Goal: Information Seeking & Learning: Find specific fact

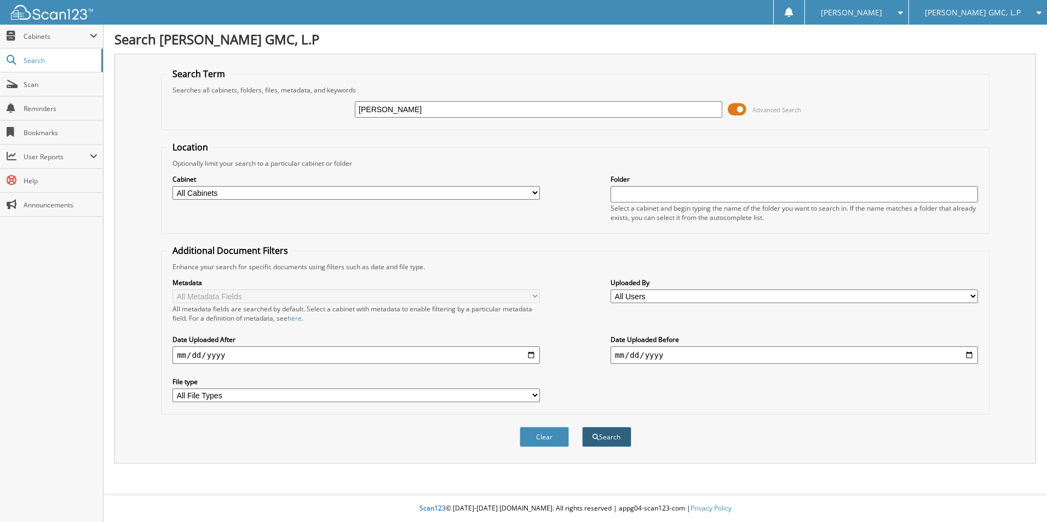
type input "[PERSON_NAME]"
click at [605, 441] on button "Search" at bounding box center [606, 437] width 49 height 20
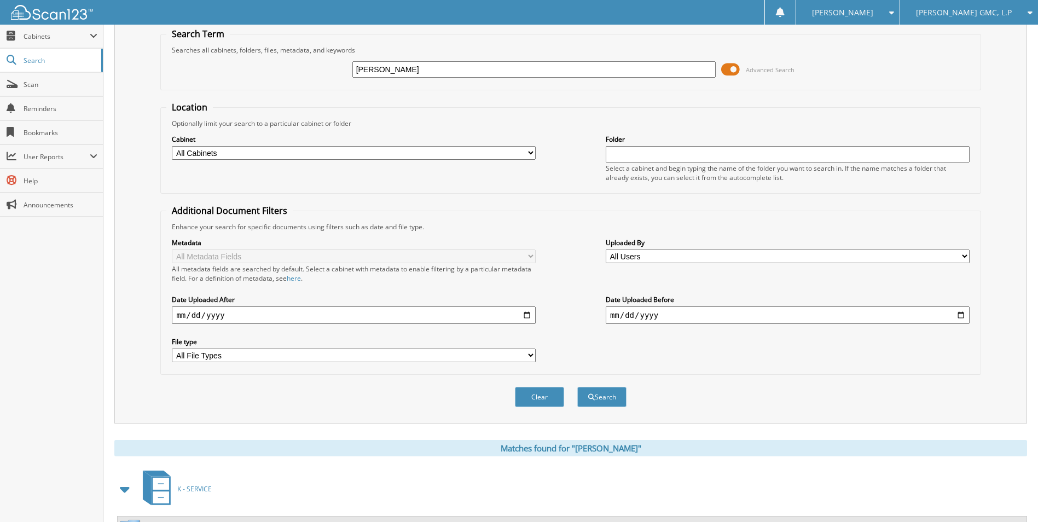
scroll to position [328, 0]
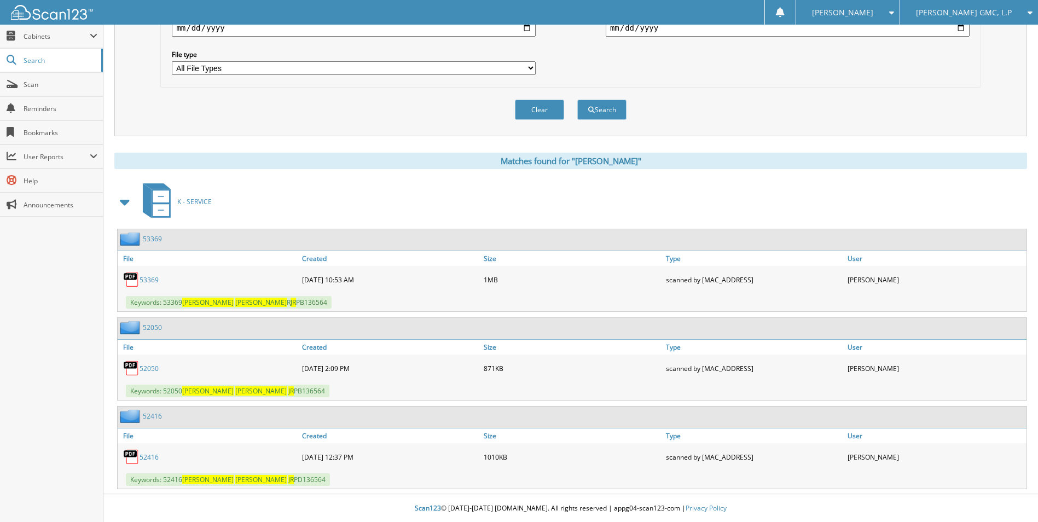
click at [149, 277] on link "53369" at bounding box center [149, 279] width 19 height 9
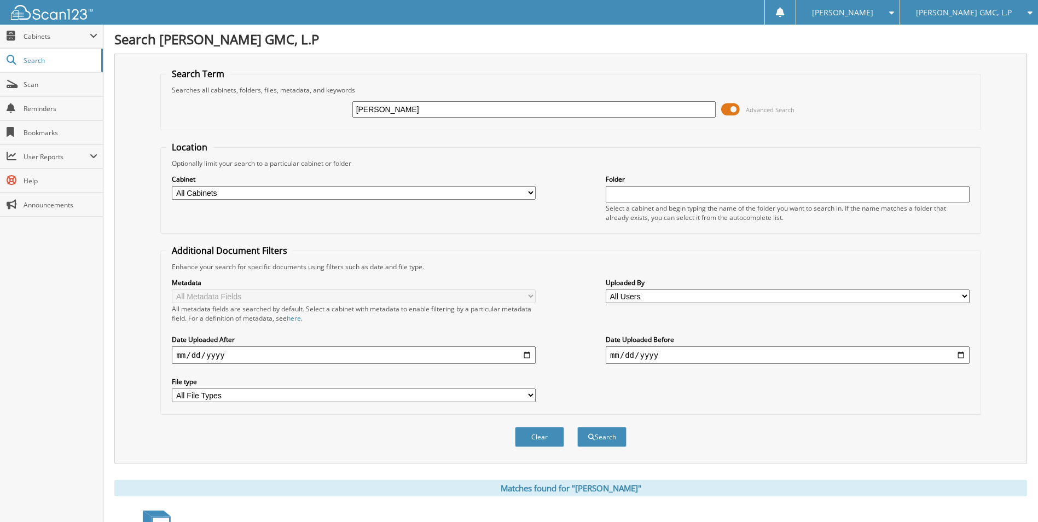
drag, startPoint x: 424, startPoint y: 105, endPoint x: 288, endPoint y: 82, distance: 137.7
click at [288, 82] on fieldset "Search Term Searches all cabinets, folders, files, metadata, and keywords james…" at bounding box center [570, 99] width 821 height 62
type input "pb136564"
click at [778, 113] on span "Advanced Search" at bounding box center [770, 110] width 49 height 8
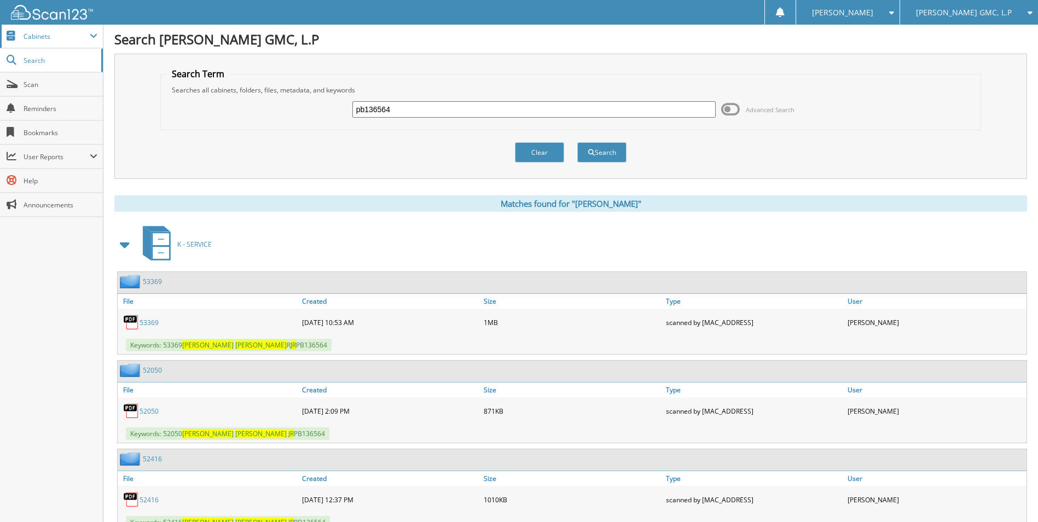
click at [55, 39] on span "Cabinets" at bounding box center [57, 36] width 66 height 9
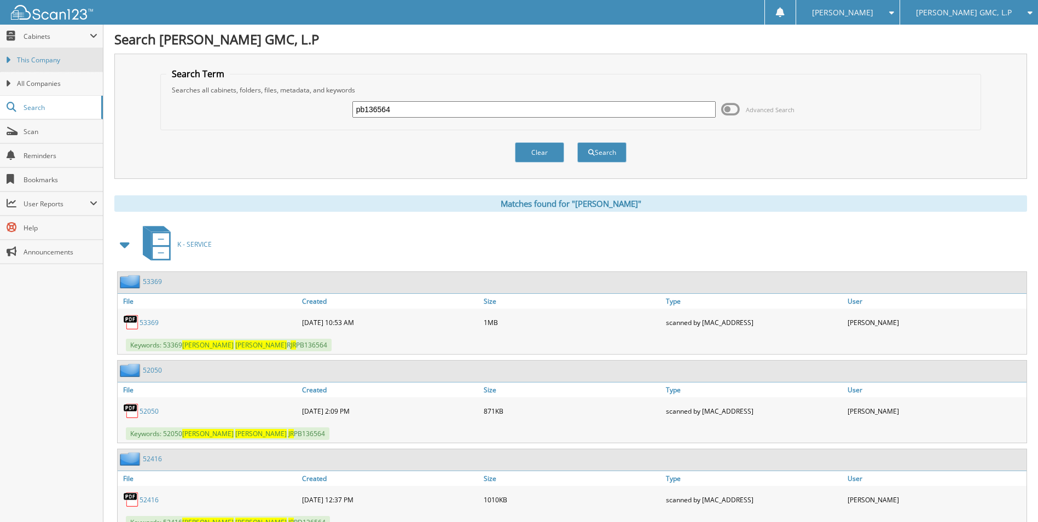
click at [51, 59] on span "This Company" at bounding box center [57, 60] width 80 height 10
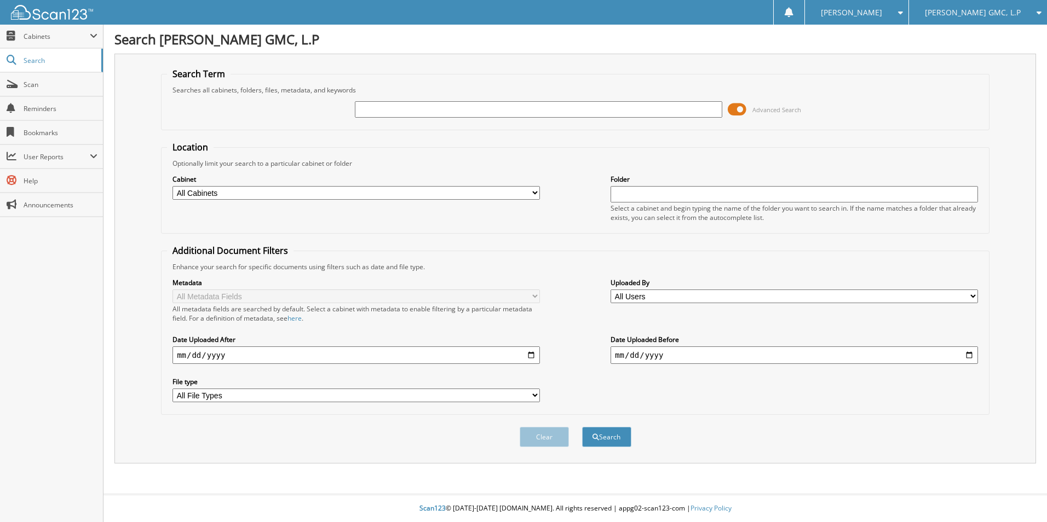
click at [431, 108] on input "text" at bounding box center [538, 109] width 367 height 16
type input "j"
type input "[PERSON_NAME]"
click at [782, 113] on span "Advanced Search" at bounding box center [776, 110] width 49 height 8
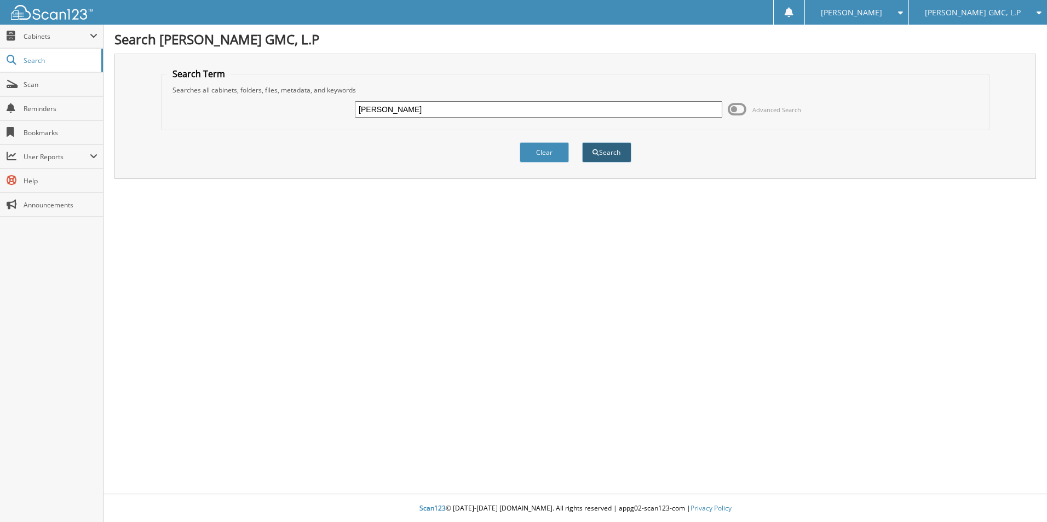
click at [613, 161] on button "Search" at bounding box center [606, 152] width 49 height 20
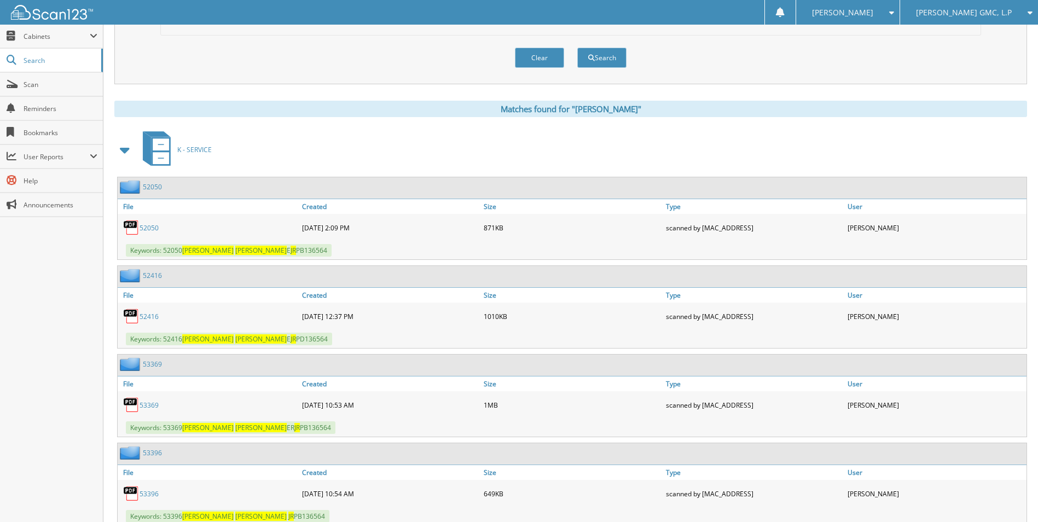
scroll to position [417, 0]
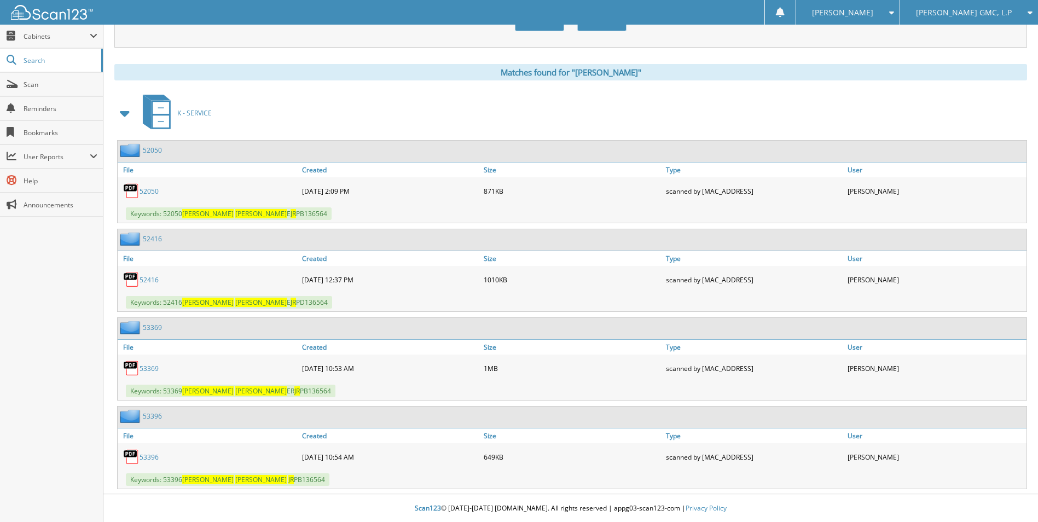
click at [156, 453] on link "53396" at bounding box center [149, 457] width 19 height 9
